Goal: Task Accomplishment & Management: Manage account settings

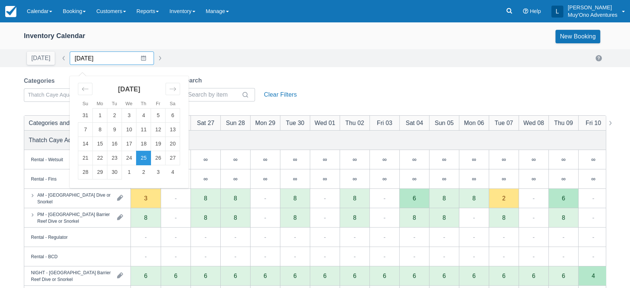
click at [138, 59] on input "09/25/25" at bounding box center [112, 57] width 84 height 13
click at [113, 159] on td "23" at bounding box center [114, 158] width 15 height 14
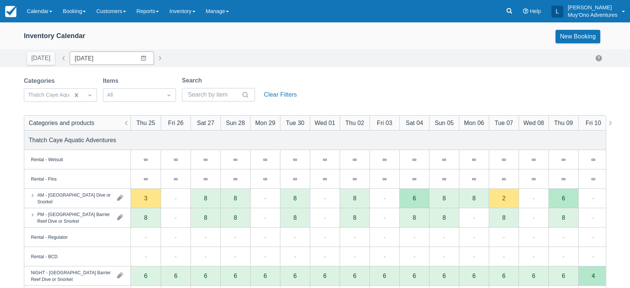
type input "[DATE]"
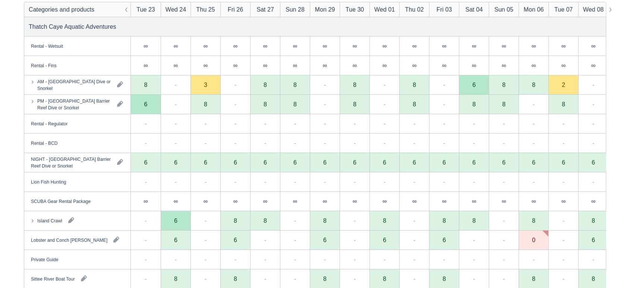
scroll to position [137, 0]
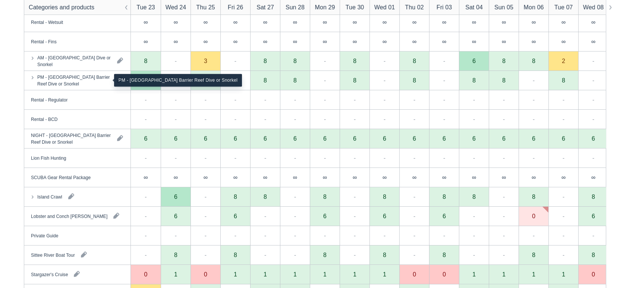
click at [95, 80] on div "PM - [GEOGRAPHIC_DATA] Barrier Reef Dive or Snorkel" at bounding box center [74, 79] width 74 height 13
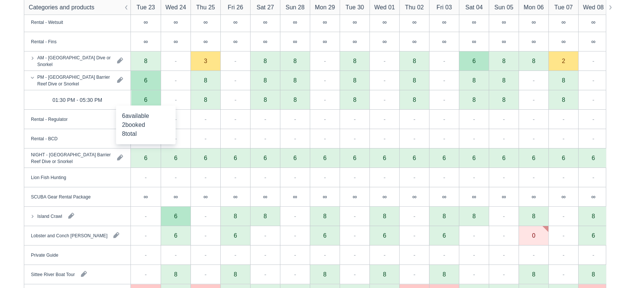
click at [145, 97] on div "6" at bounding box center [145, 100] width 3 height 6
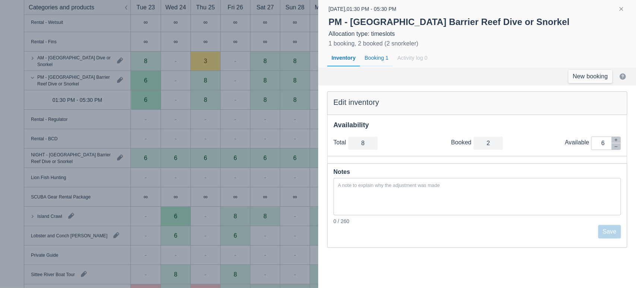
click at [371, 54] on div "Booking 1" at bounding box center [376, 58] width 33 height 17
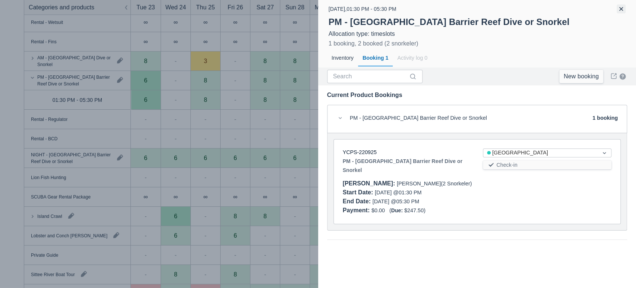
click at [620, 11] on button "button" at bounding box center [621, 8] width 9 height 9
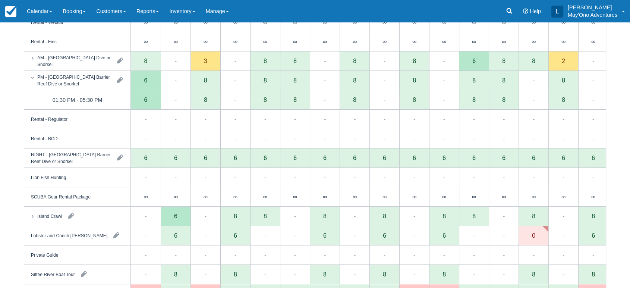
scroll to position [0, 0]
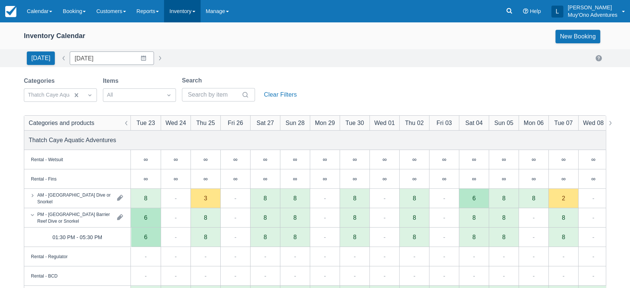
click at [196, 13] on link "Inventory" at bounding box center [182, 11] width 36 height 22
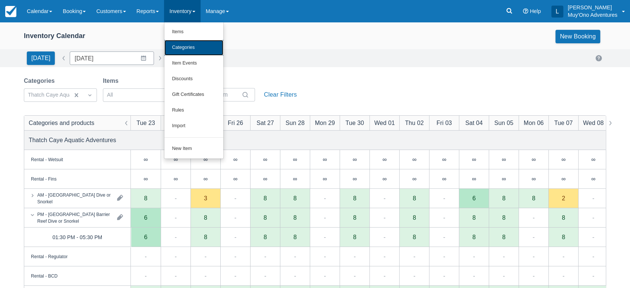
click at [193, 49] on link "Categories" at bounding box center [193, 48] width 59 height 16
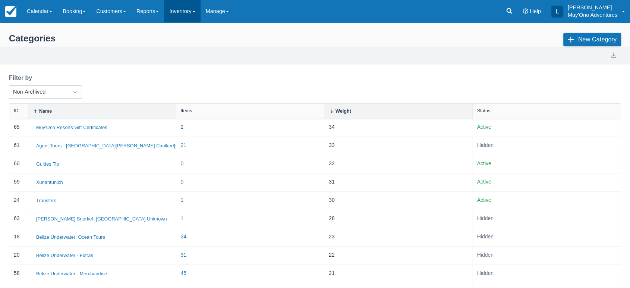
click at [195, 11] on link "Inventory" at bounding box center [182, 11] width 36 height 22
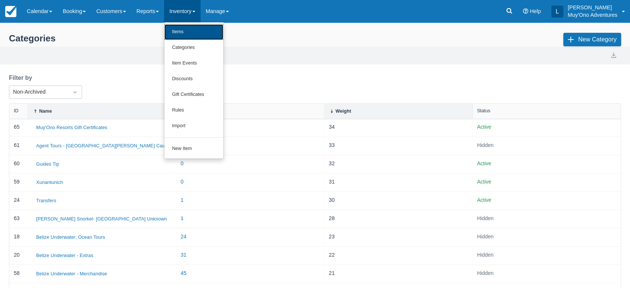
click at [186, 35] on link "Items" at bounding box center [193, 32] width 59 height 16
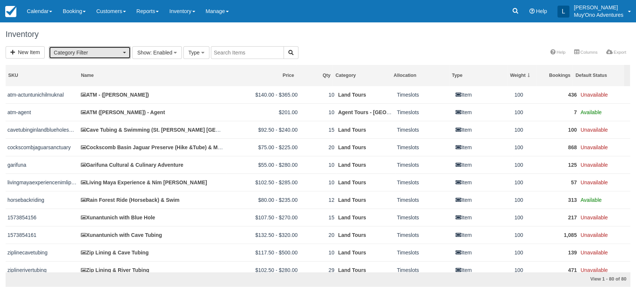
click at [126, 56] on button "Category Filter" at bounding box center [90, 52] width 82 height 13
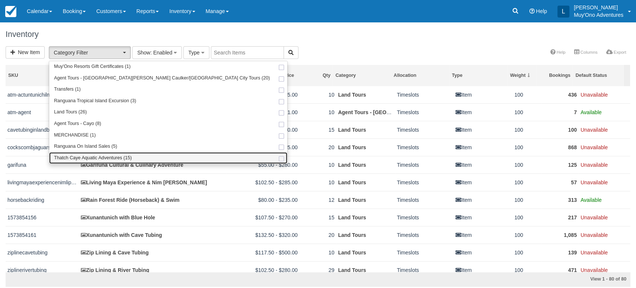
click at [89, 156] on span "Thatch Caye Aquatic Adventures (15)" at bounding box center [93, 158] width 78 height 7
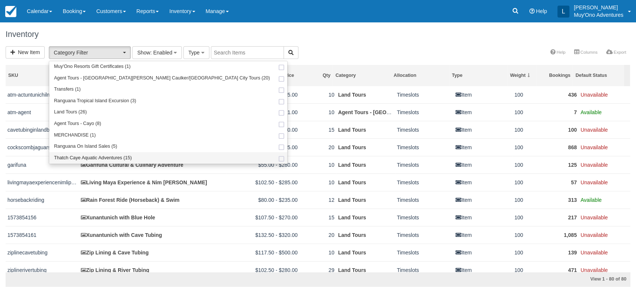
select select "64"
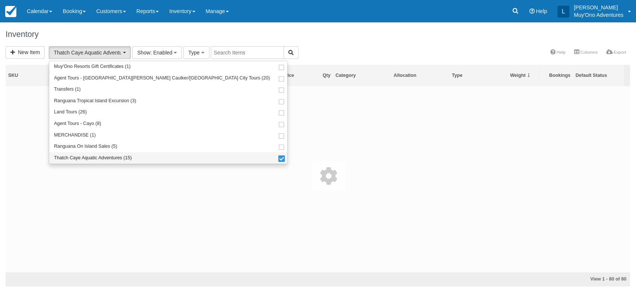
scroll to position [48, 0]
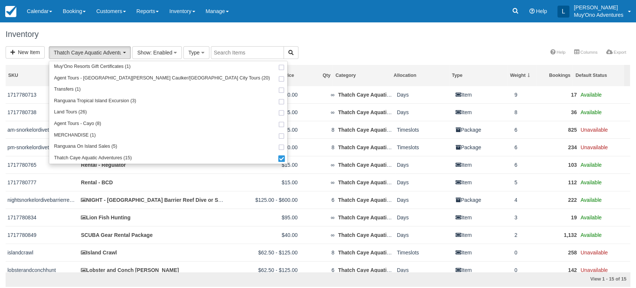
click at [346, 49] on div "New Item Thatch Caye Aquatic Adventures (15) Muy'Ono Resorts Gift Certificates …" at bounding box center [318, 53] width 636 height 14
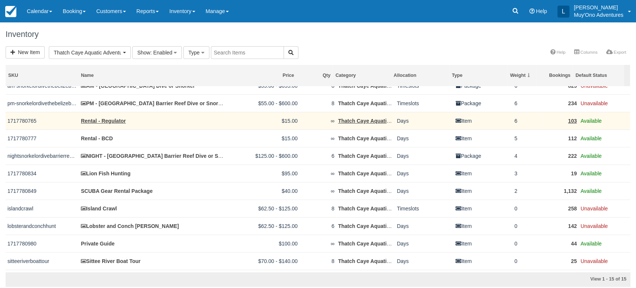
scroll to position [56, 0]
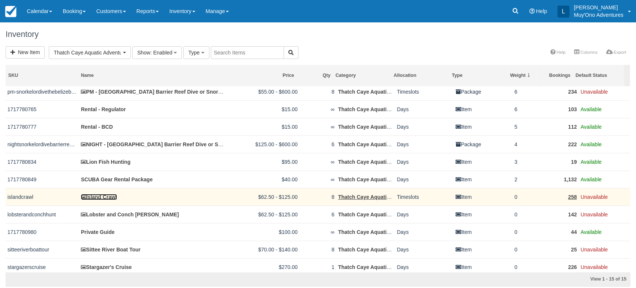
click at [103, 194] on link "Island Crawl" at bounding box center [99, 197] width 36 height 6
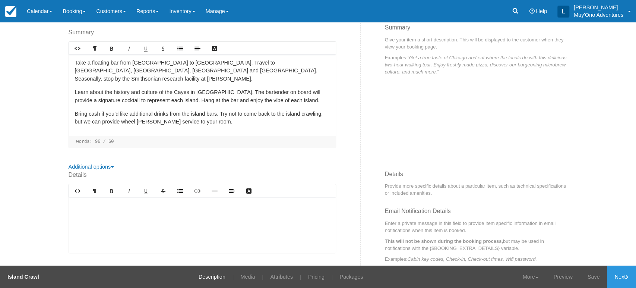
scroll to position [155, 0]
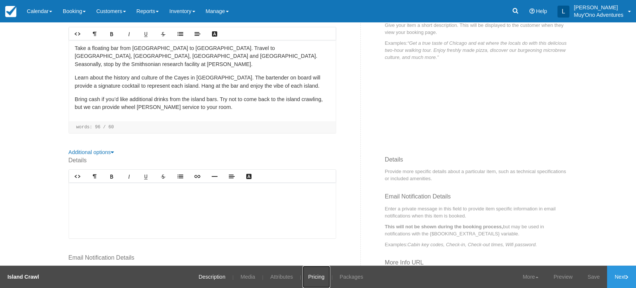
click at [308, 268] on link "Pricing" at bounding box center [317, 276] width 28 height 22
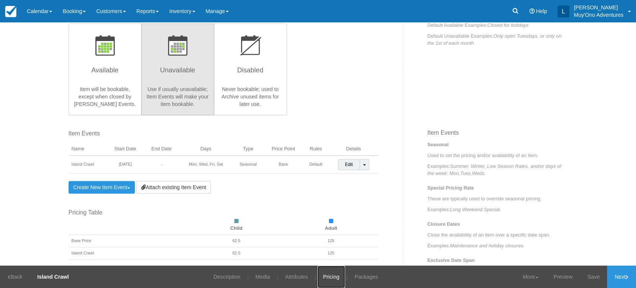
scroll to position [187, 0]
click at [121, 185] on link "Create New Item Event Toggle Dropdown" at bounding box center [102, 186] width 67 height 13
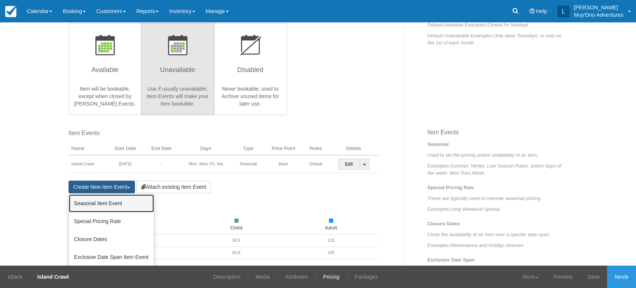
click at [112, 206] on link "Seasonal Item Event" at bounding box center [111, 203] width 85 height 18
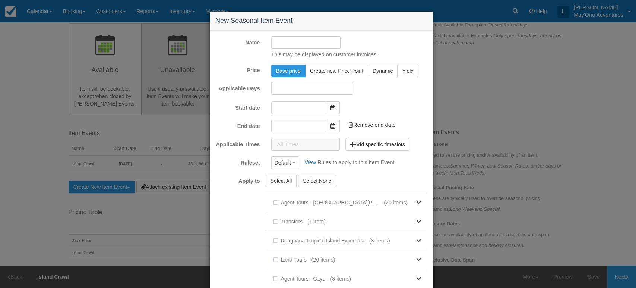
type input "[DATE]"
type input "10/23/25"
click at [324, 49] on div "This may be displayed on customer invoices." at bounding box center [349, 47] width 167 height 22
click at [325, 45] on input "Name" at bounding box center [306, 42] width 70 height 13
type input "ISLAND CRAWL"
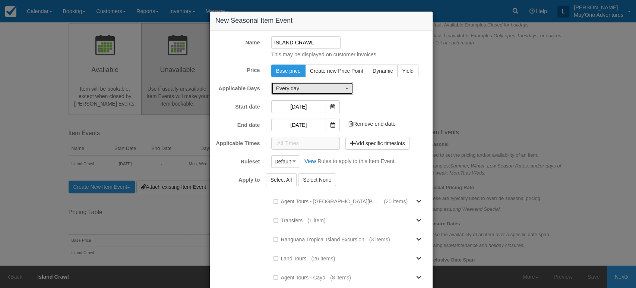
click at [330, 92] on span "Every day" at bounding box center [309, 88] width 67 height 7
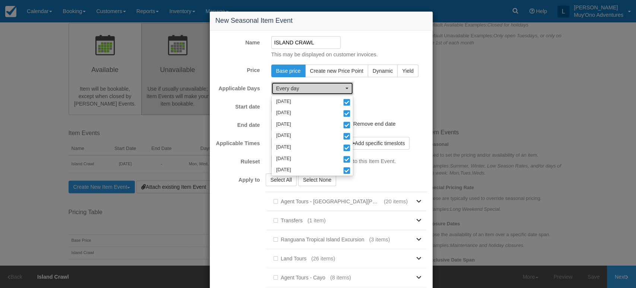
click at [333, 86] on span "Every day" at bounding box center [309, 88] width 67 height 7
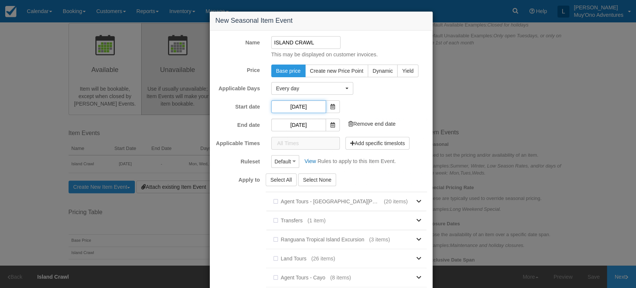
click at [317, 105] on input "[DATE]" at bounding box center [298, 106] width 55 height 13
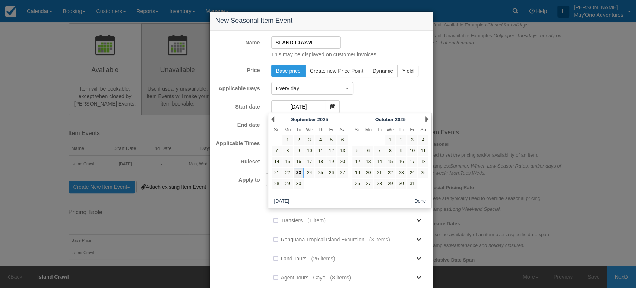
click at [299, 172] on link "23" at bounding box center [299, 173] width 10 height 10
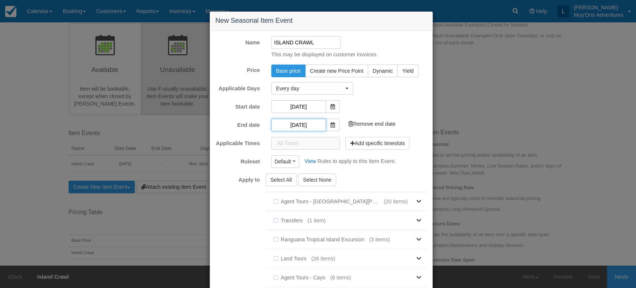
click at [305, 126] on input "10/23/25" at bounding box center [298, 124] width 55 height 13
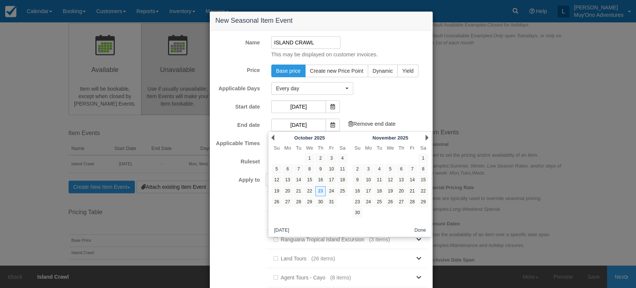
click at [274, 136] on div "Prev October 2025" at bounding box center [309, 137] width 81 height 10
click at [274, 138] on link "Prev" at bounding box center [272, 138] width 3 height 6
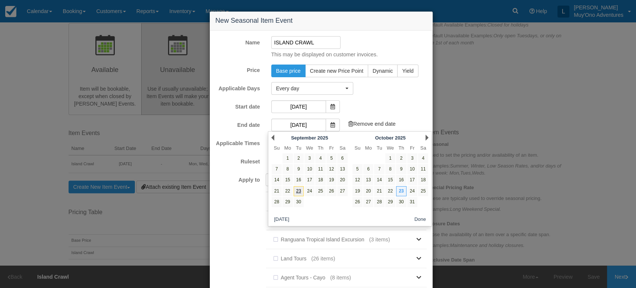
click at [299, 189] on link "23" at bounding box center [299, 191] width 10 height 10
type input "09/23/25"
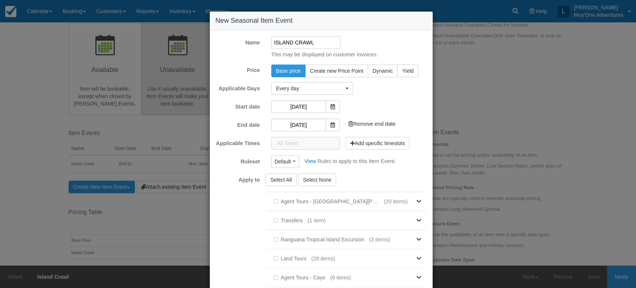
scroll to position [104, 0]
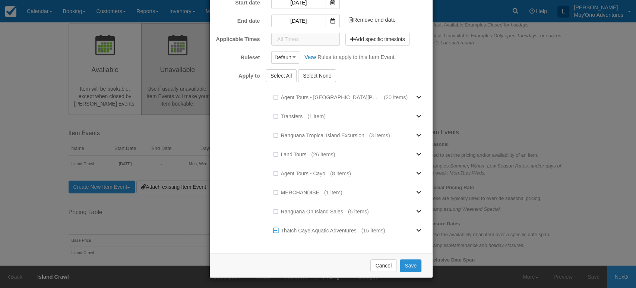
click at [400, 268] on button "Save" at bounding box center [411, 265] width 22 height 13
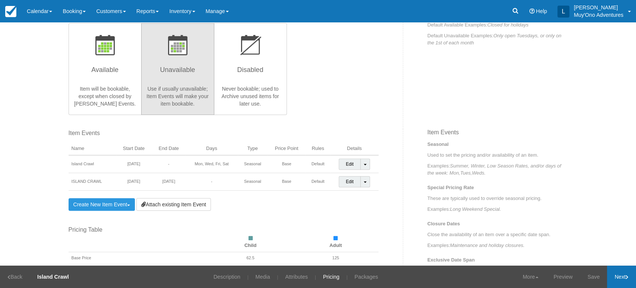
click at [628, 275] on icon at bounding box center [627, 277] width 3 height 4
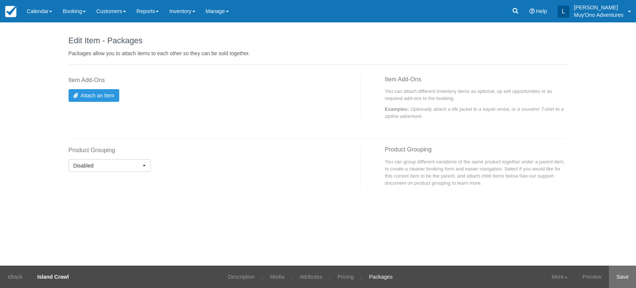
click at [620, 271] on link "Save" at bounding box center [622, 276] width 27 height 22
click at [179, 151] on label "Product Grouping" at bounding box center [203, 150] width 268 height 9
click at [51, 12] on link "Calendar" at bounding box center [40, 11] width 36 height 22
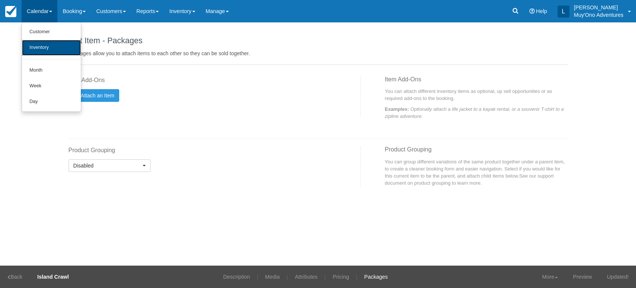
click at [48, 48] on link "Inventory" at bounding box center [51, 48] width 59 height 16
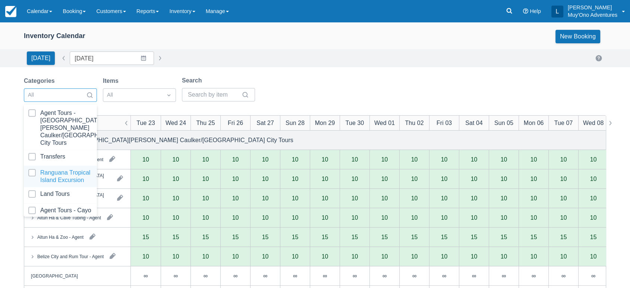
scroll to position [74, 0]
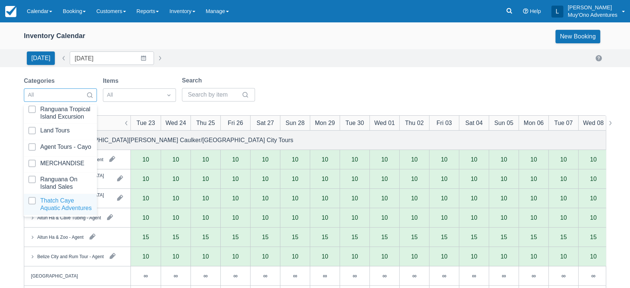
click at [61, 197] on div at bounding box center [60, 204] width 64 height 15
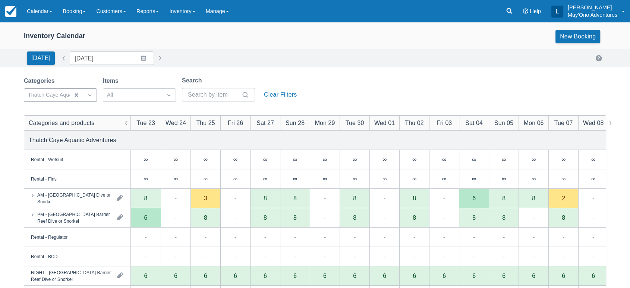
click at [289, 63] on div "[DATE] Date [DATE] Navigate forward to interact with the calendar and select a …" at bounding box center [315, 57] width 582 height 13
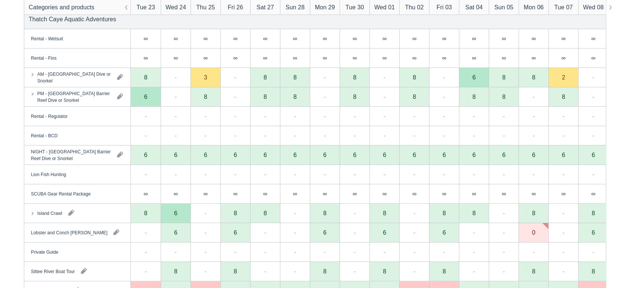
scroll to position [122, 0]
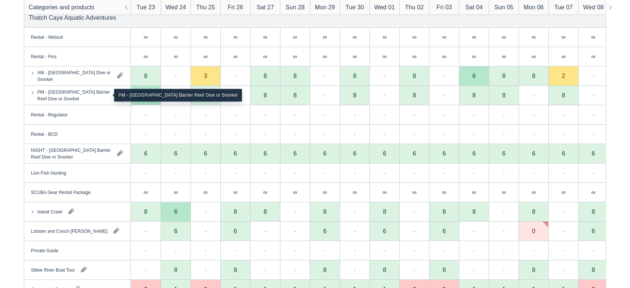
click at [93, 95] on div "PM - [GEOGRAPHIC_DATA] Barrier Reef Dive or Snorkel" at bounding box center [74, 94] width 74 height 13
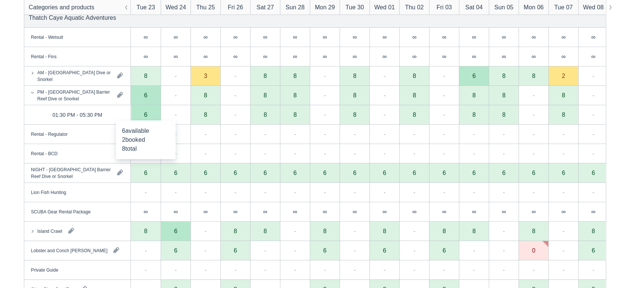
click at [143, 116] on div "6" at bounding box center [146, 114] width 30 height 19
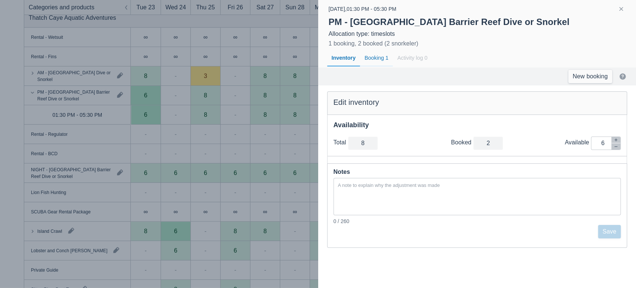
click at [379, 55] on div "Booking 1" at bounding box center [376, 58] width 33 height 17
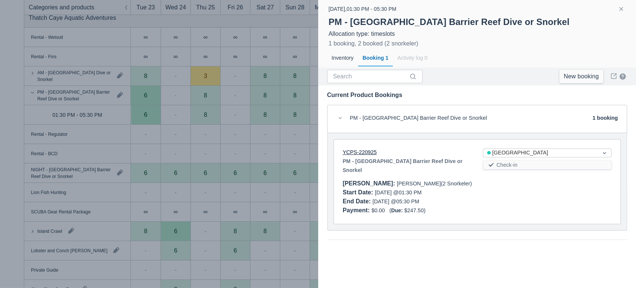
click at [366, 152] on link "YCPS-220925" at bounding box center [360, 152] width 34 height 6
click at [620, 12] on button "button" at bounding box center [621, 8] width 9 height 9
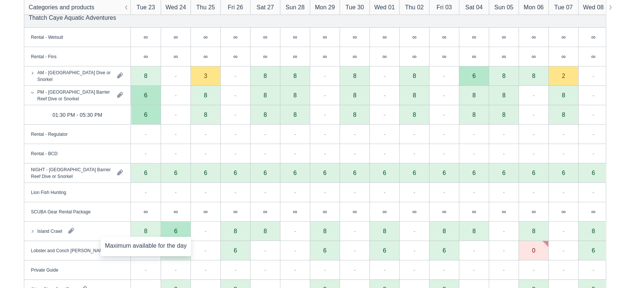
click at [147, 233] on div "8" at bounding box center [146, 230] width 30 height 19
click at [116, 234] on div "Island Crawl" at bounding box center [77, 230] width 106 height 19
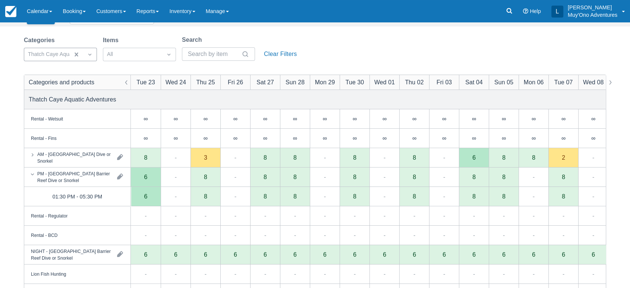
scroll to position [40, 0]
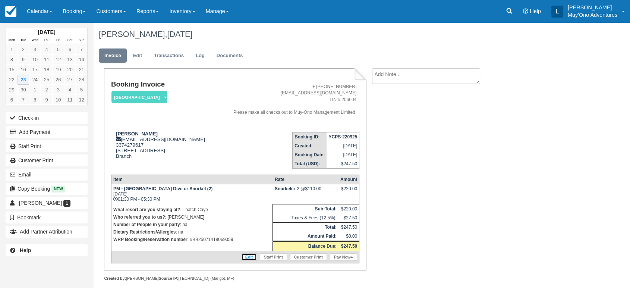
click at [249, 255] on link "Edit" at bounding box center [249, 256] width 16 height 7
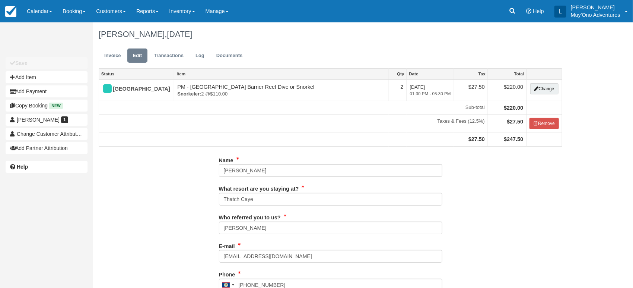
type input "3374279617"
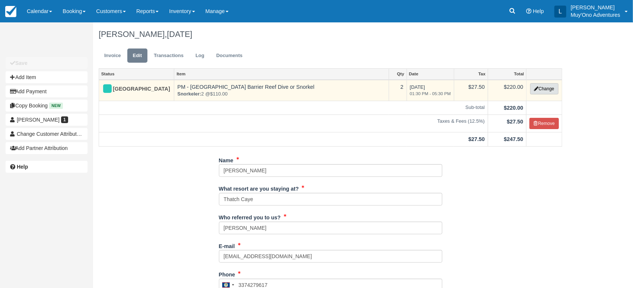
click at [553, 89] on button "Change" at bounding box center [545, 88] width 28 height 11
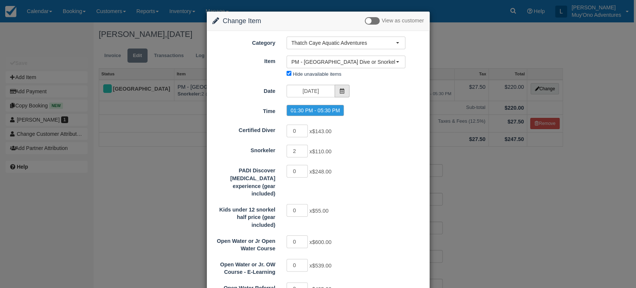
click at [339, 92] on icon at bounding box center [341, 90] width 5 height 5
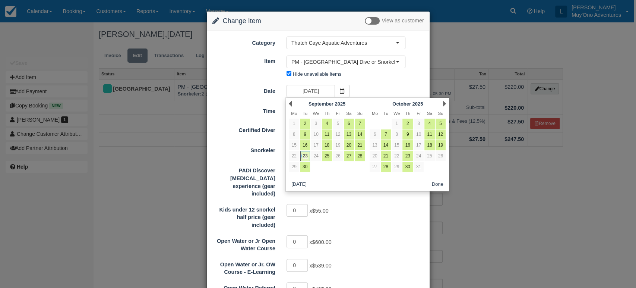
click at [306, 158] on link "23" at bounding box center [305, 156] width 10 height 10
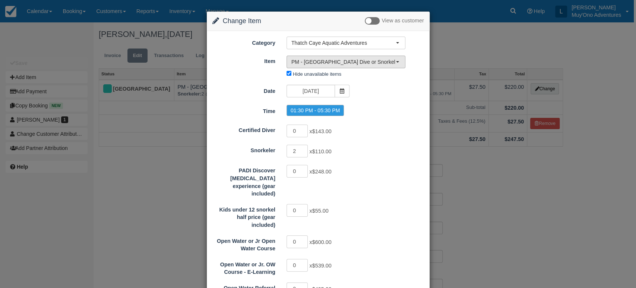
click at [351, 58] on span "PM - Belize Barrier Reef Dive or Snorkel (8)" at bounding box center [343, 61] width 104 height 7
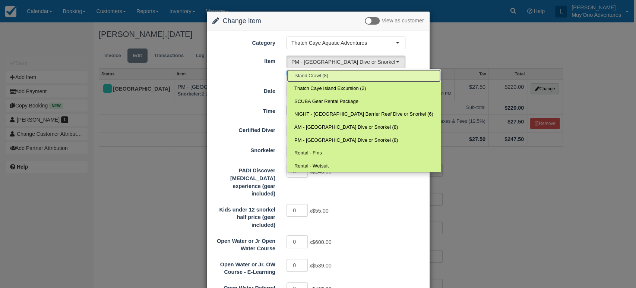
click at [326, 77] on span "Island Crawl (8)" at bounding box center [311, 75] width 34 height 7
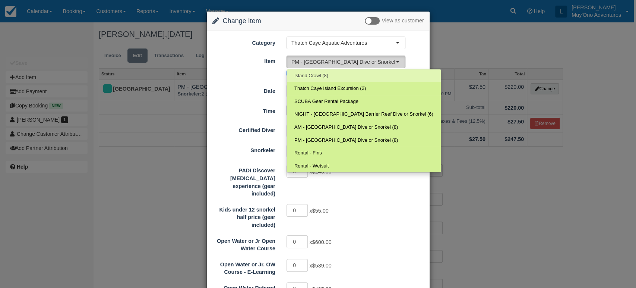
select select "305"
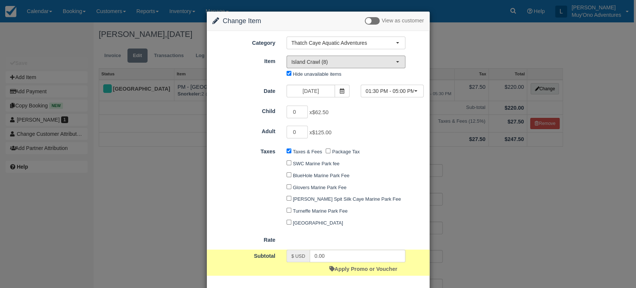
scroll to position [38, 0]
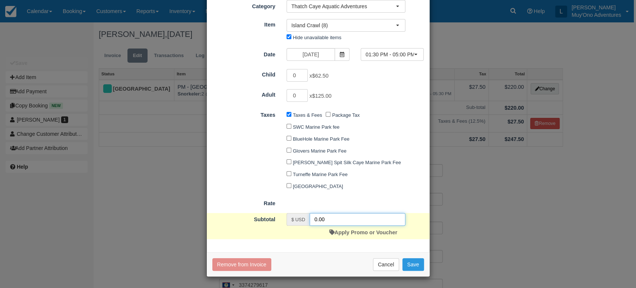
click at [345, 217] on input "0.00" at bounding box center [358, 219] width 96 height 13
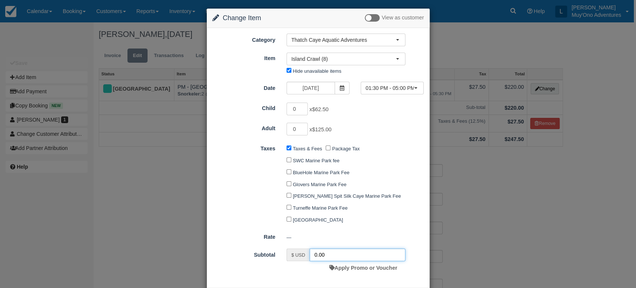
scroll to position [0, 0]
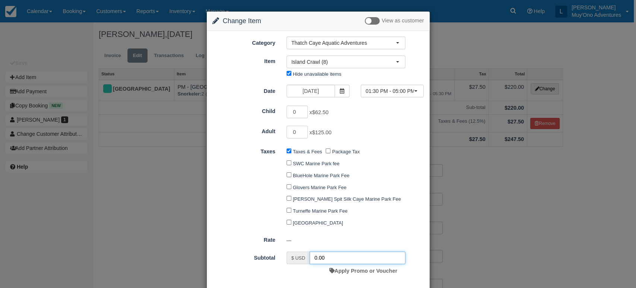
type input "0.00"
click at [304, 129] on input "1" at bounding box center [298, 132] width 22 height 13
type input "2"
click at [304, 129] on input "2" at bounding box center [298, 132] width 22 height 13
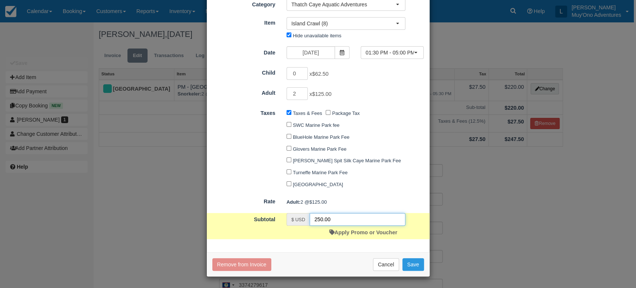
click at [345, 219] on input "250.00" at bounding box center [358, 219] width 96 height 13
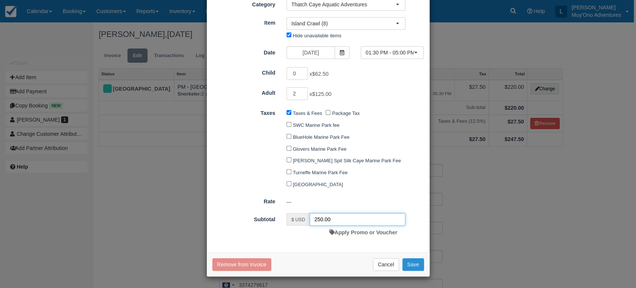
type input "250.00"
click at [411, 262] on button "Save" at bounding box center [413, 264] width 22 height 13
checkbox input "false"
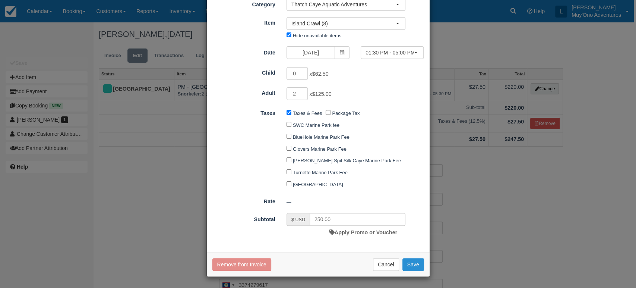
checkbox input "false"
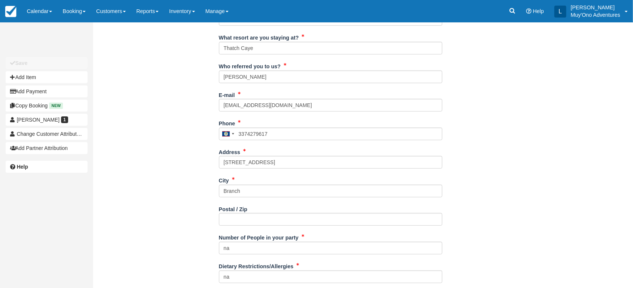
scroll to position [197, 0]
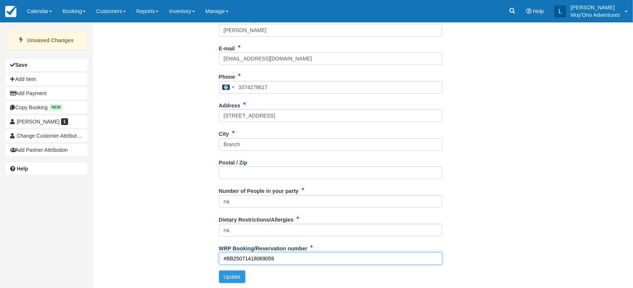
click at [307, 259] on input "#BB25071418069059" at bounding box center [331, 258] width 224 height 13
type input "#BB25071418069059"
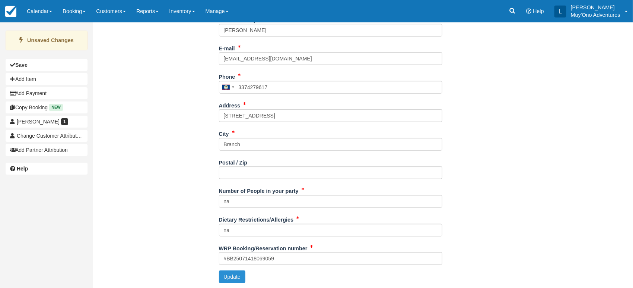
click at [239, 276] on button "Update" at bounding box center [232, 276] width 26 height 13
type input "+5013374279617"
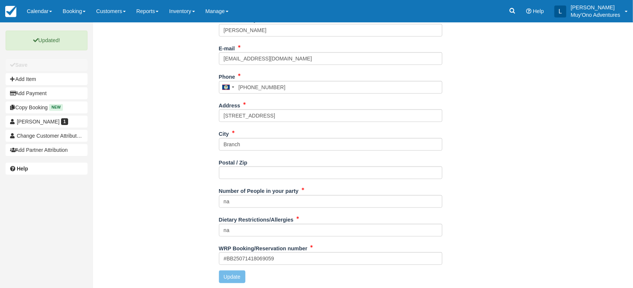
scroll to position [0, 0]
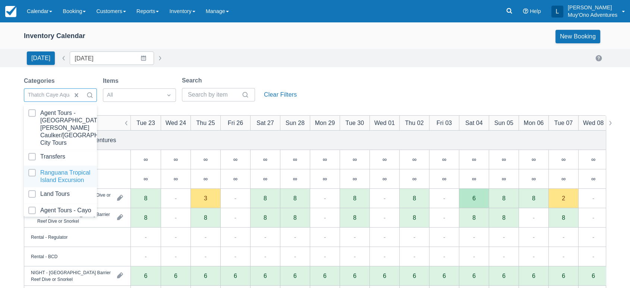
scroll to position [74, 0]
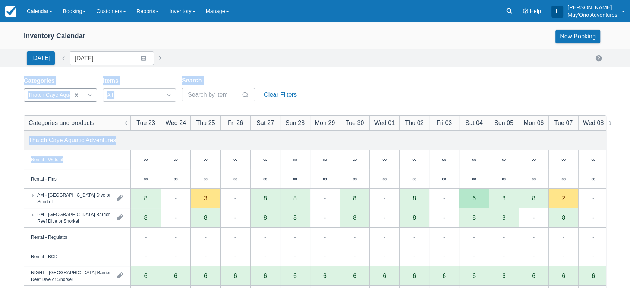
drag, startPoint x: 266, startPoint y: 53, endPoint x: 207, endPoint y: 155, distance: 117.5
click at [207, 155] on div "Inventory Calendar New Booking [DATE] Date [DATE] Navigate forward to interact …" at bounding box center [315, 238] width 630 height 433
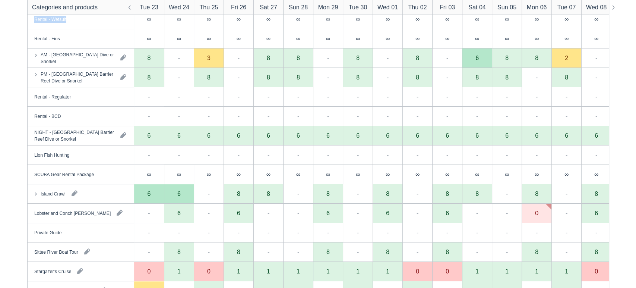
scroll to position [142, 0]
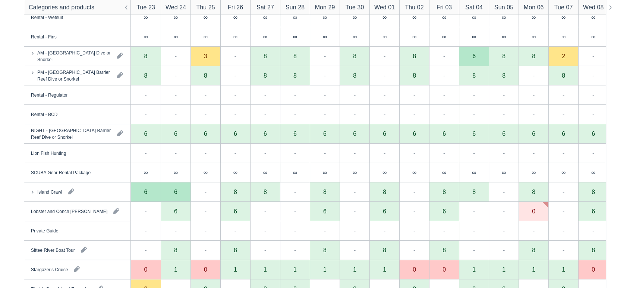
click at [88, 190] on div "Island Crawl" at bounding box center [77, 191] width 106 height 19
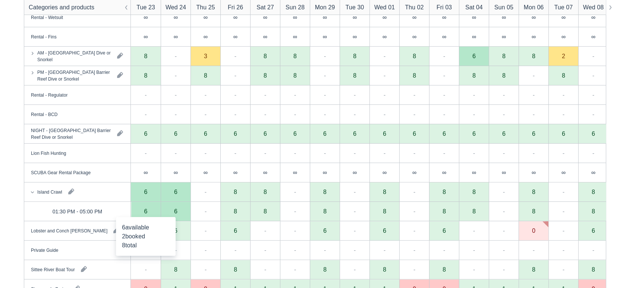
click at [147, 211] on div "6" at bounding box center [145, 211] width 3 height 6
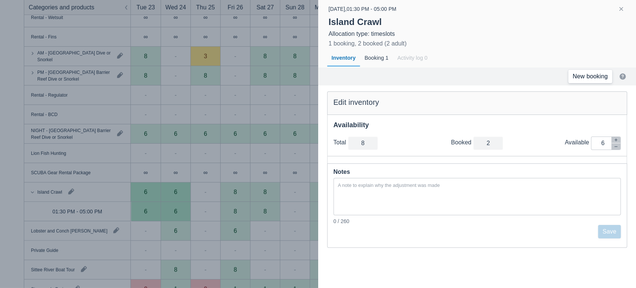
click at [600, 79] on link "New booking" at bounding box center [590, 76] width 44 height 13
click at [599, 76] on link "New booking" at bounding box center [590, 76] width 44 height 13
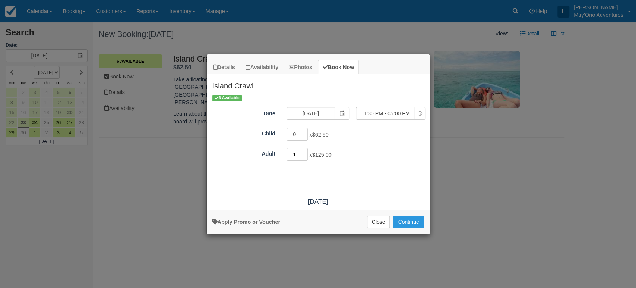
click at [304, 152] on input "1" at bounding box center [298, 154] width 22 height 13
type input "2"
click at [304, 152] on input "2" at bounding box center [298, 154] width 22 height 13
click at [405, 221] on button "Continue" at bounding box center [408, 221] width 31 height 13
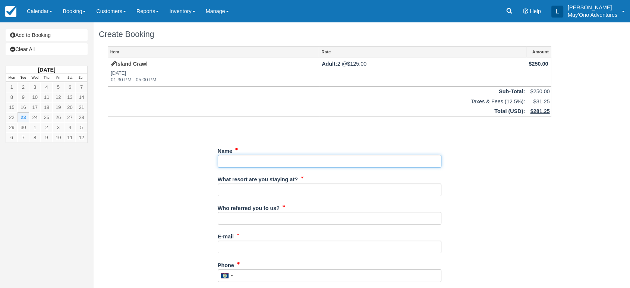
click at [240, 160] on input "Name" at bounding box center [330, 161] width 224 height 13
paste input "[PERSON_NAME]"
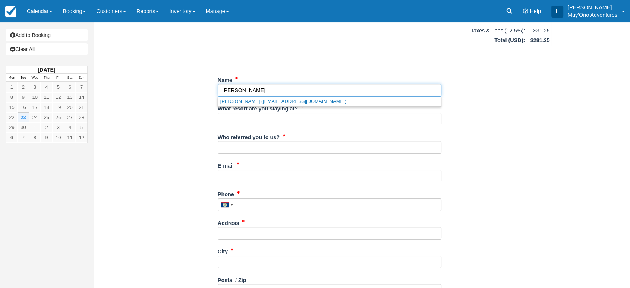
scroll to position [73, 0]
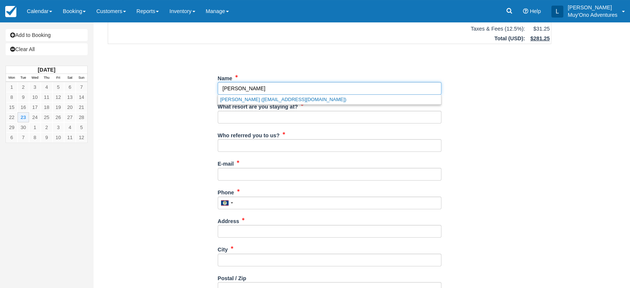
type input "Douglas Nagle"
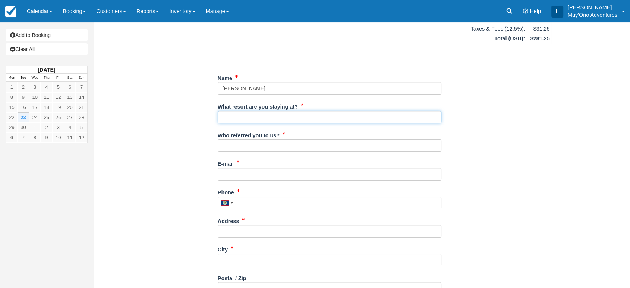
click at [261, 117] on input "What resort are you staying at?" at bounding box center [330, 117] width 224 height 13
type input "Thatch Caye"
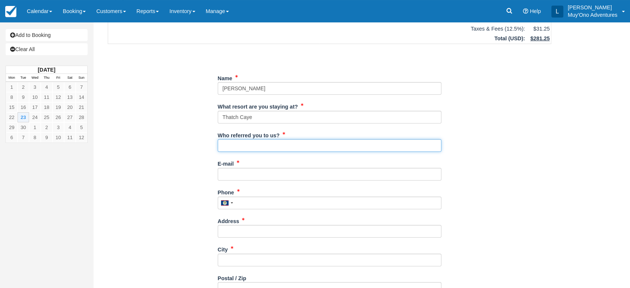
click at [257, 142] on input "Who referred you to us?" at bounding box center [330, 145] width 224 height 13
type input "LUIS"
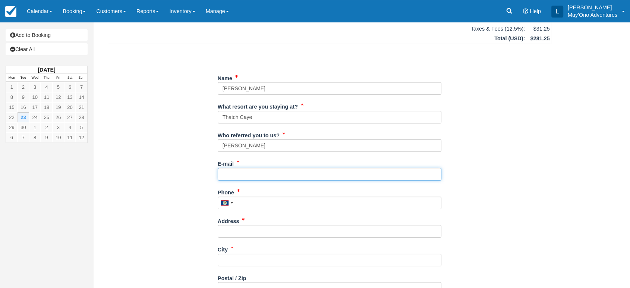
click at [259, 174] on input "E-mail" at bounding box center [330, 174] width 224 height 13
paste input "Djn3395@sbcglobal.net"
type input "Djn3395@sbcglobal.net"
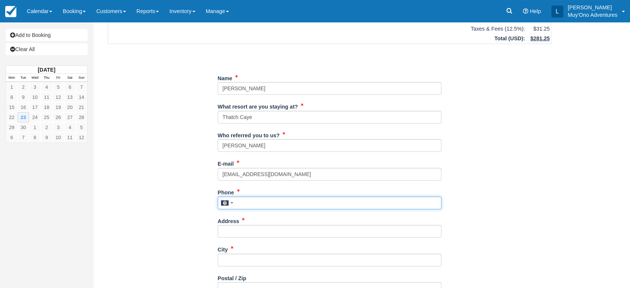
click at [246, 203] on input "Phone" at bounding box center [330, 202] width 224 height 13
paste input "#BB25042317240401"
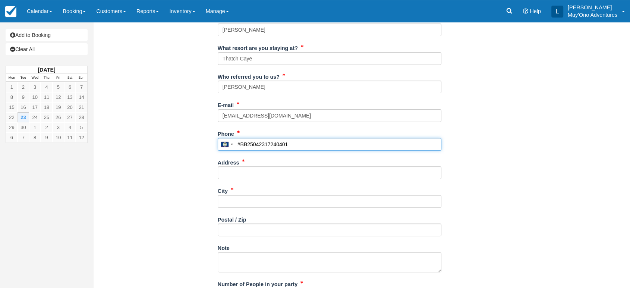
scroll to position [133, 0]
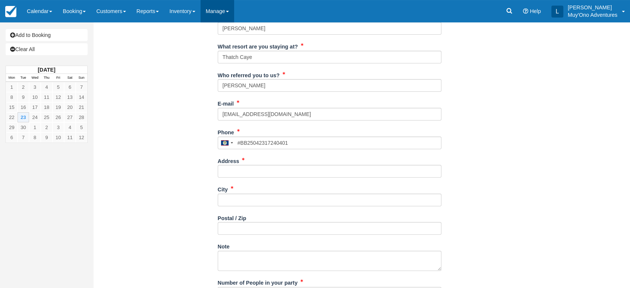
type input "25042317240401"
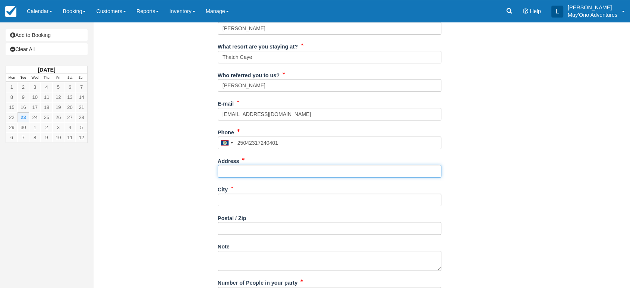
click at [232, 166] on input "Address" at bounding box center [330, 171] width 224 height 13
paste input "Wildwood"
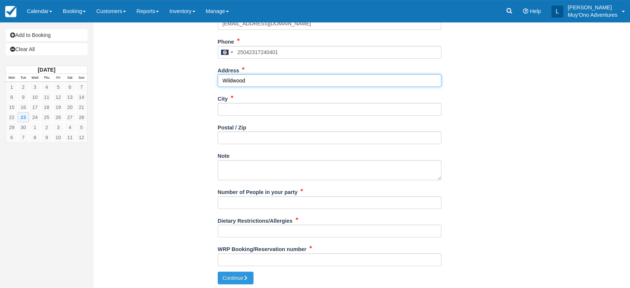
scroll to position [224, 0]
type input "Wildwood"
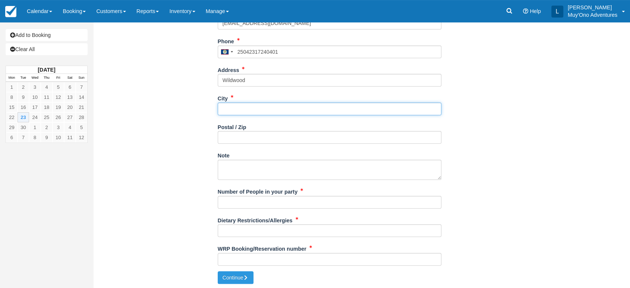
click at [241, 111] on input "City" at bounding box center [330, 108] width 224 height 13
paste input "19286 Babler Forest Rd"
type input "19286 Babler Forest Rd"
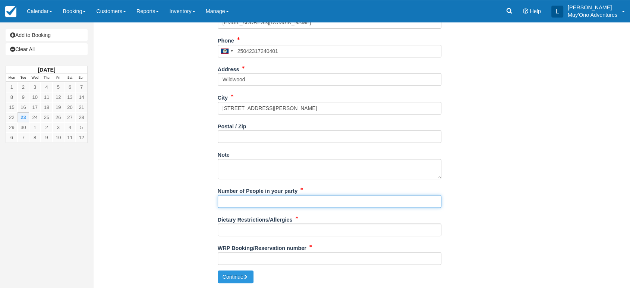
click at [265, 201] on input "Number of People in your party" at bounding box center [330, 201] width 224 height 13
type input "NA"
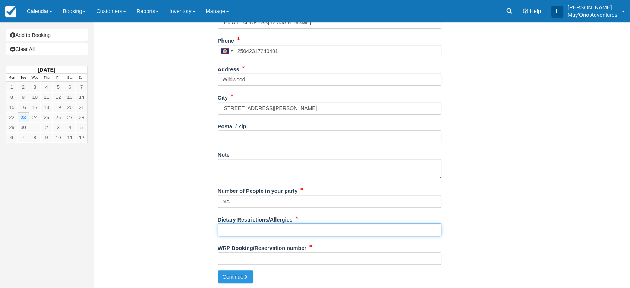
click at [247, 224] on input "Dietary Restrictions/Allergies" at bounding box center [330, 229] width 224 height 13
type input "NA"
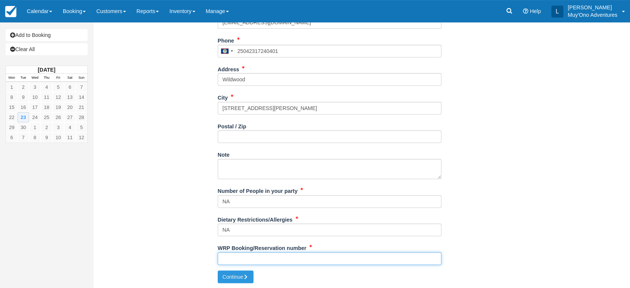
click at [231, 255] on input "WRP Booking/Reservation number" at bounding box center [330, 258] width 224 height 13
type input "N"
click at [226, 257] on input "WRP Booking/Reservation number" at bounding box center [330, 258] width 224 height 13
paste input "#BB25042317240401"
click at [226, 257] on input "#BB25042317240401" at bounding box center [330, 258] width 224 height 13
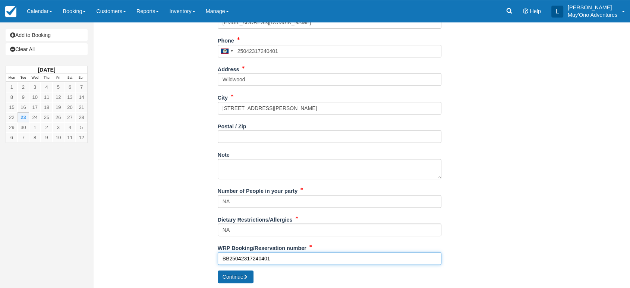
type input "BB25042317240401"
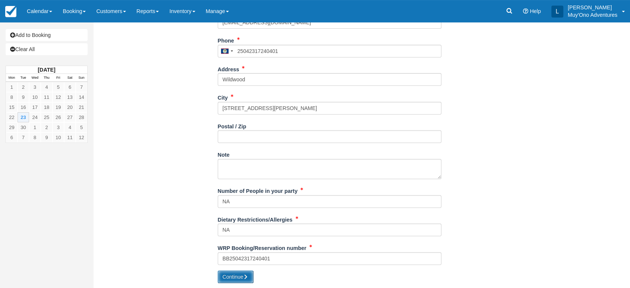
click at [233, 271] on button "Continue" at bounding box center [236, 276] width 36 height 13
type input "+50125042317240401"
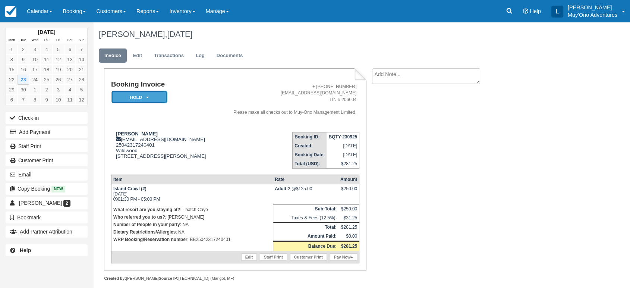
click at [148, 99] on icon at bounding box center [147, 97] width 3 height 4
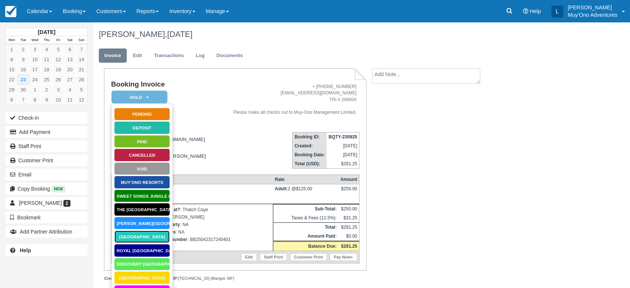
click at [141, 237] on link "Thatch Caye Resort" at bounding box center [142, 236] width 56 height 13
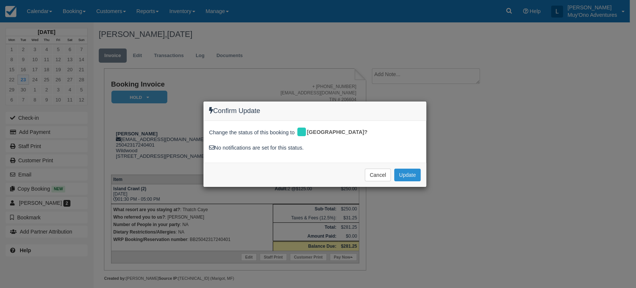
click at [403, 177] on button "Update" at bounding box center [407, 174] width 26 height 13
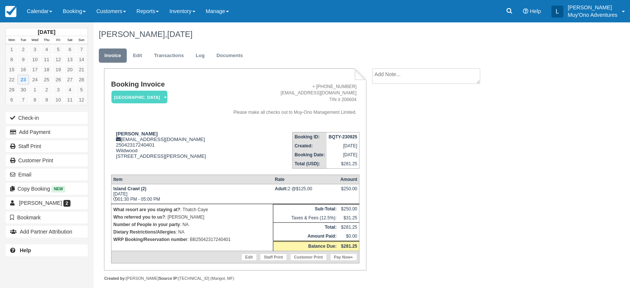
click at [337, 134] on strong "BQTY-230925" at bounding box center [342, 136] width 29 height 5
copy tbody "BQTY-230925"
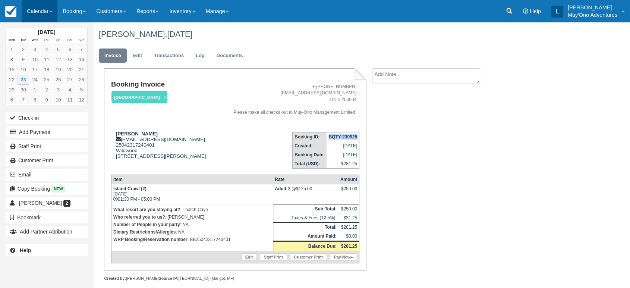
click at [49, 10] on link "Calendar" at bounding box center [40, 11] width 36 height 22
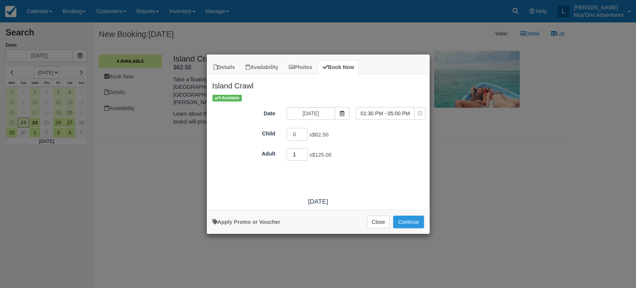
click at [304, 153] on input "1" at bounding box center [298, 154] width 22 height 13
type input "2"
click at [304, 153] on input "2" at bounding box center [298, 154] width 22 height 13
click at [410, 222] on button "Continue" at bounding box center [408, 221] width 31 height 13
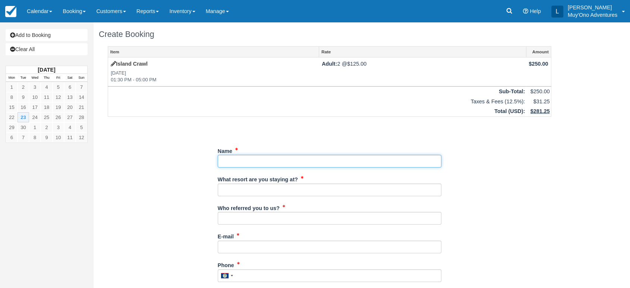
click at [225, 157] on input "Name" at bounding box center [330, 161] width 224 height 13
paste input "[PERSON_NAME]"
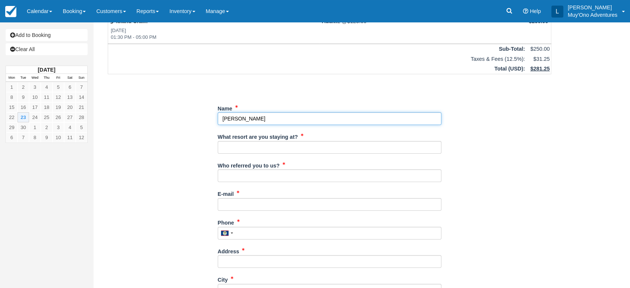
scroll to position [45, 0]
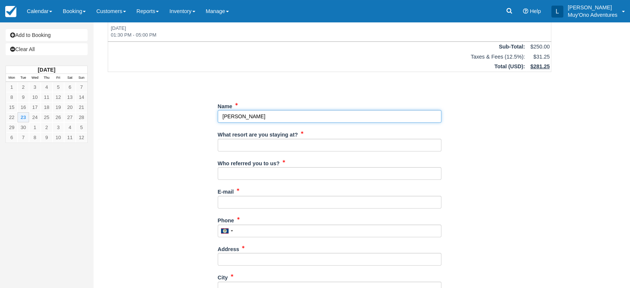
type input "[PERSON_NAME]"
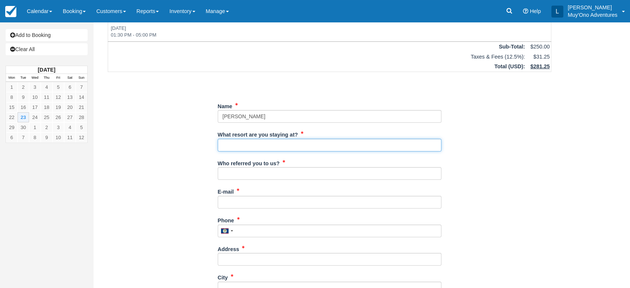
click at [236, 149] on input "What resort are you staying at?" at bounding box center [330, 145] width 224 height 13
type input "Thatch Caye"
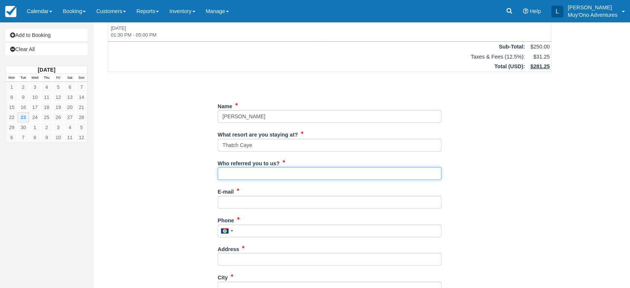
click at [250, 174] on input "Who referred you to us?" at bounding box center [330, 173] width 224 height 13
type input "[PERSON_NAME]"
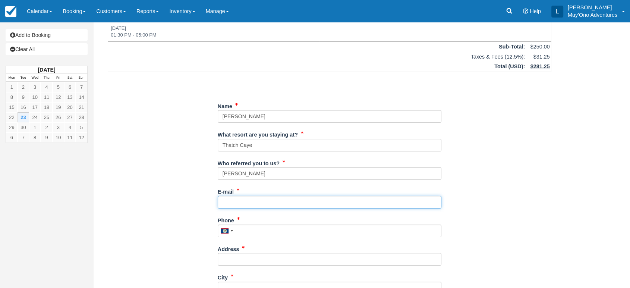
click at [238, 202] on input "E-mail" at bounding box center [330, 202] width 224 height 13
paste input "[PERSON_NAME][EMAIL_ADDRESS][DOMAIN_NAME]"
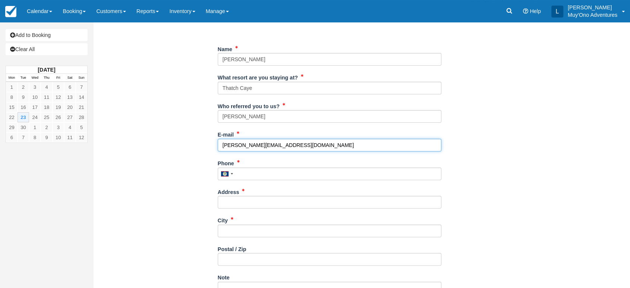
scroll to position [107, 0]
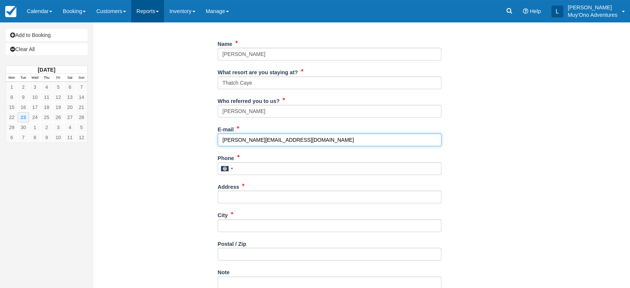
type input "[PERSON_NAME][EMAIL_ADDRESS][DOMAIN_NAME]"
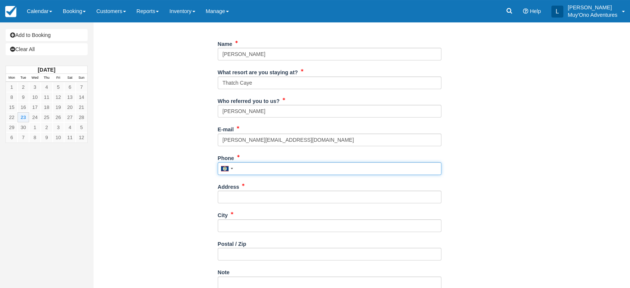
click at [248, 171] on input "Phone" at bounding box center [330, 168] width 224 height 13
paste input "[PHONE_NUMBER]"
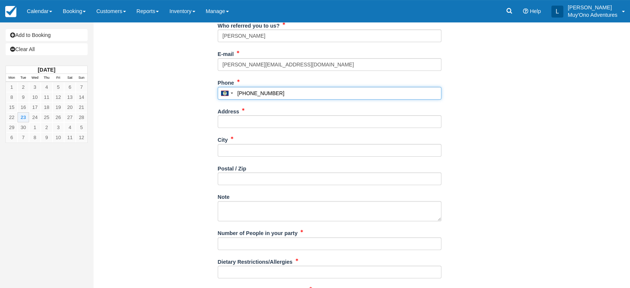
scroll to position [183, 0]
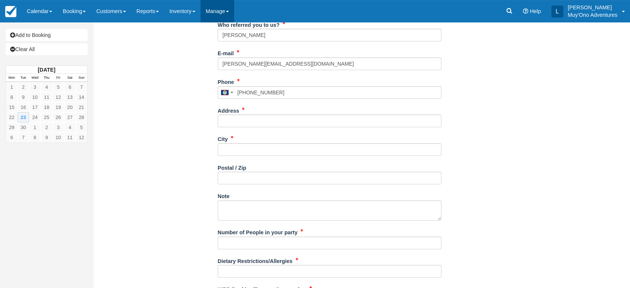
type input "7013105194"
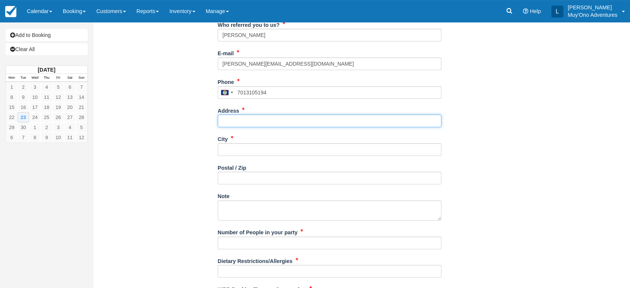
click at [260, 121] on input "Address" at bounding box center [330, 120] width 224 height 13
paste input "[STREET_ADDRESS]"
type input "[STREET_ADDRESS]"
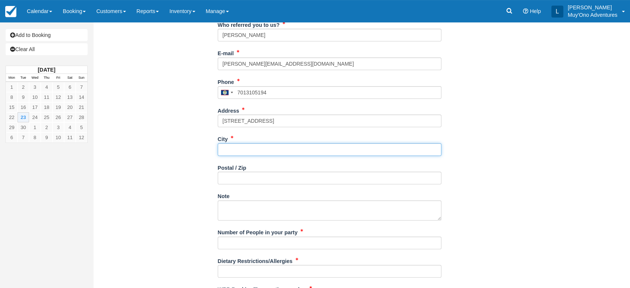
click at [241, 149] on input "City" at bounding box center [330, 149] width 224 height 13
paste input "CO"
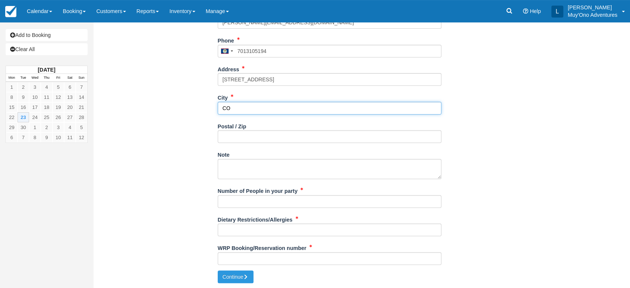
type input "CO"
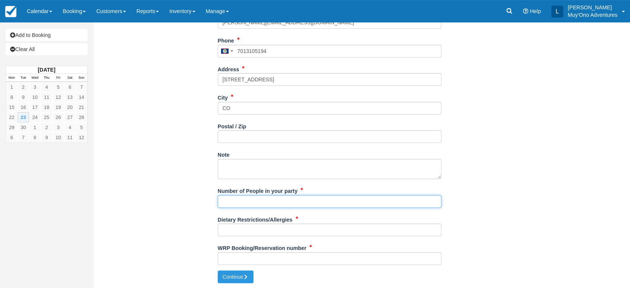
click at [233, 199] on input "Number of People in your party" at bounding box center [330, 201] width 224 height 13
type input "NA"
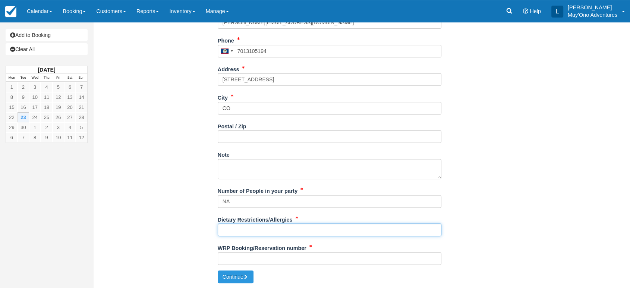
click at [228, 225] on input "Dietary Restrictions/Allergies" at bounding box center [330, 229] width 224 height 13
type input "NA"
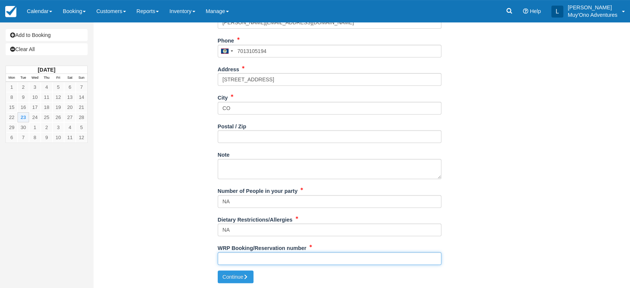
click at [235, 254] on input "WRP Booking/Reservation number" at bounding box center [330, 258] width 224 height 13
paste input "#43927292"
type input "#43927292"
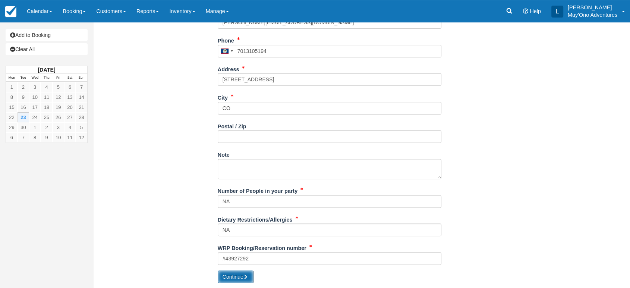
click at [234, 274] on button "Continue" at bounding box center [236, 276] width 36 height 13
type input "+5017013105194"
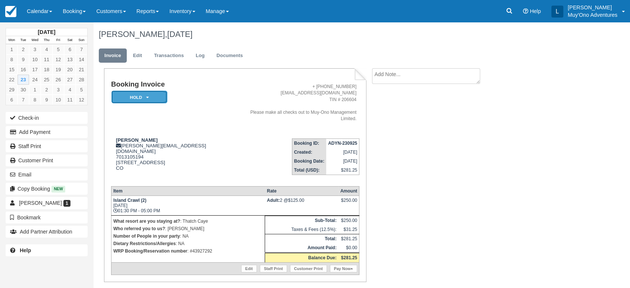
click at [156, 95] on em "HOLD" at bounding box center [139, 97] width 56 height 13
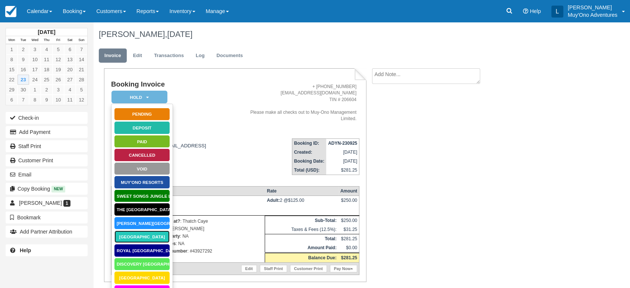
click at [140, 239] on link "[GEOGRAPHIC_DATA]" at bounding box center [142, 236] width 56 height 13
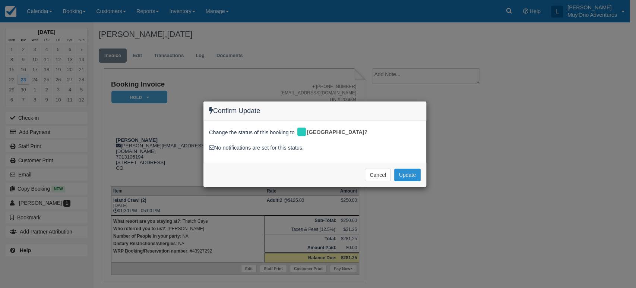
click at [404, 174] on button "Update" at bounding box center [407, 174] width 26 height 13
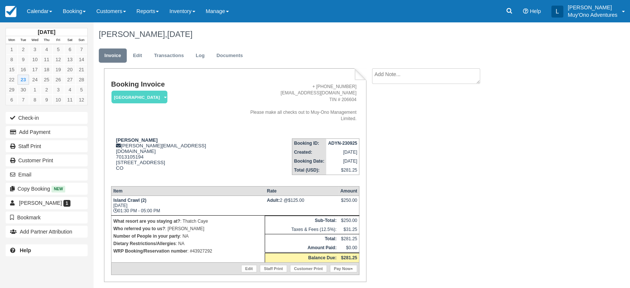
click at [349, 140] on strong "ADYN-230925" at bounding box center [342, 142] width 29 height 5
copy tbody "ADYN-230925"
